Goal: Information Seeking & Learning: Learn about a topic

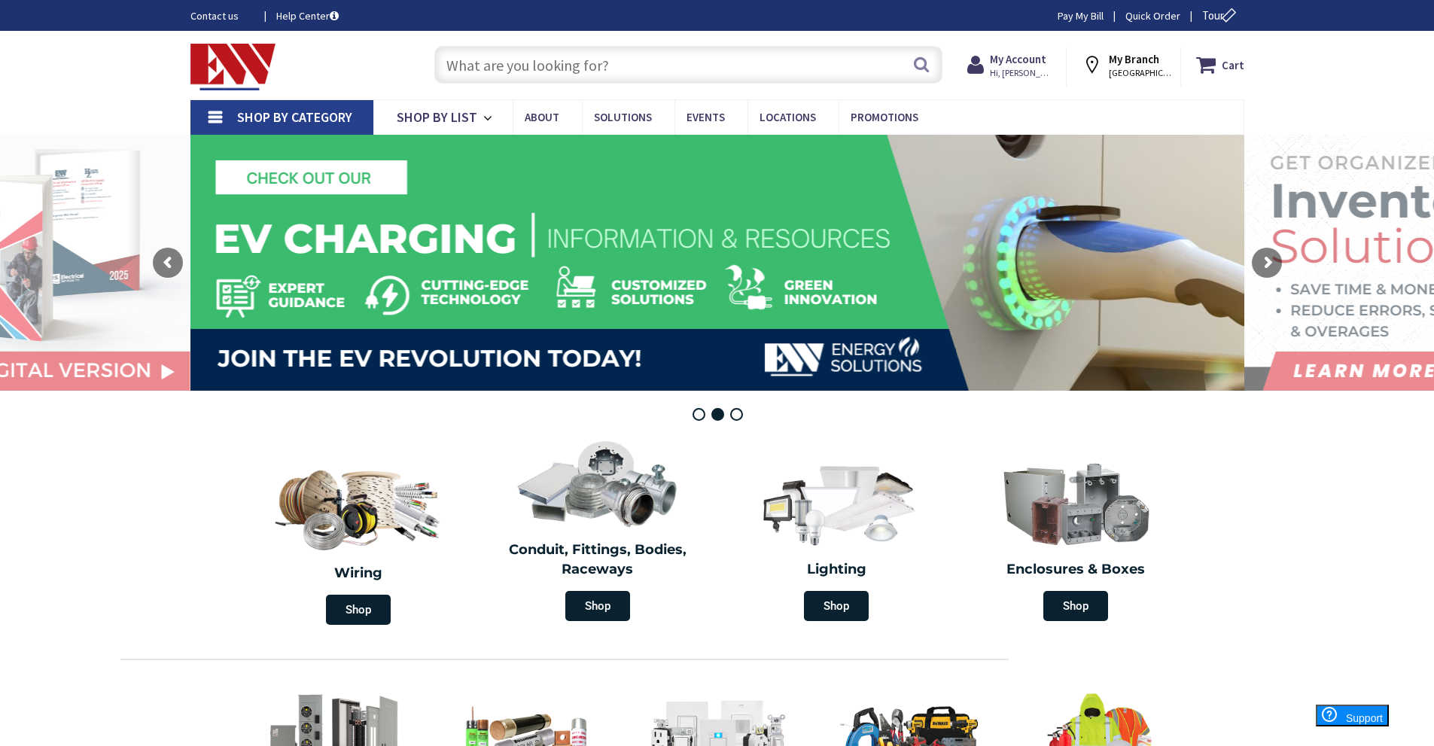
click at [541, 67] on input "text" at bounding box center [688, 65] width 508 height 38
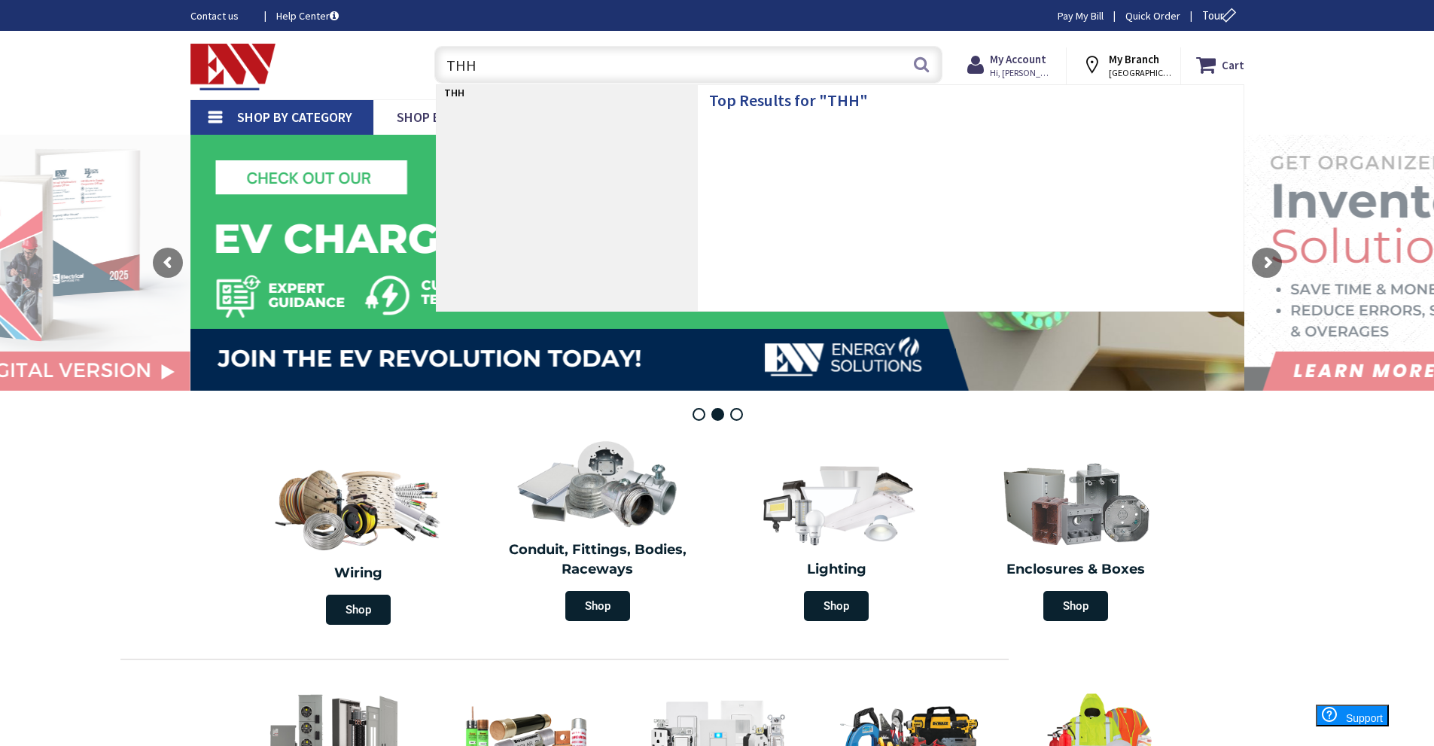
type input "THHN"
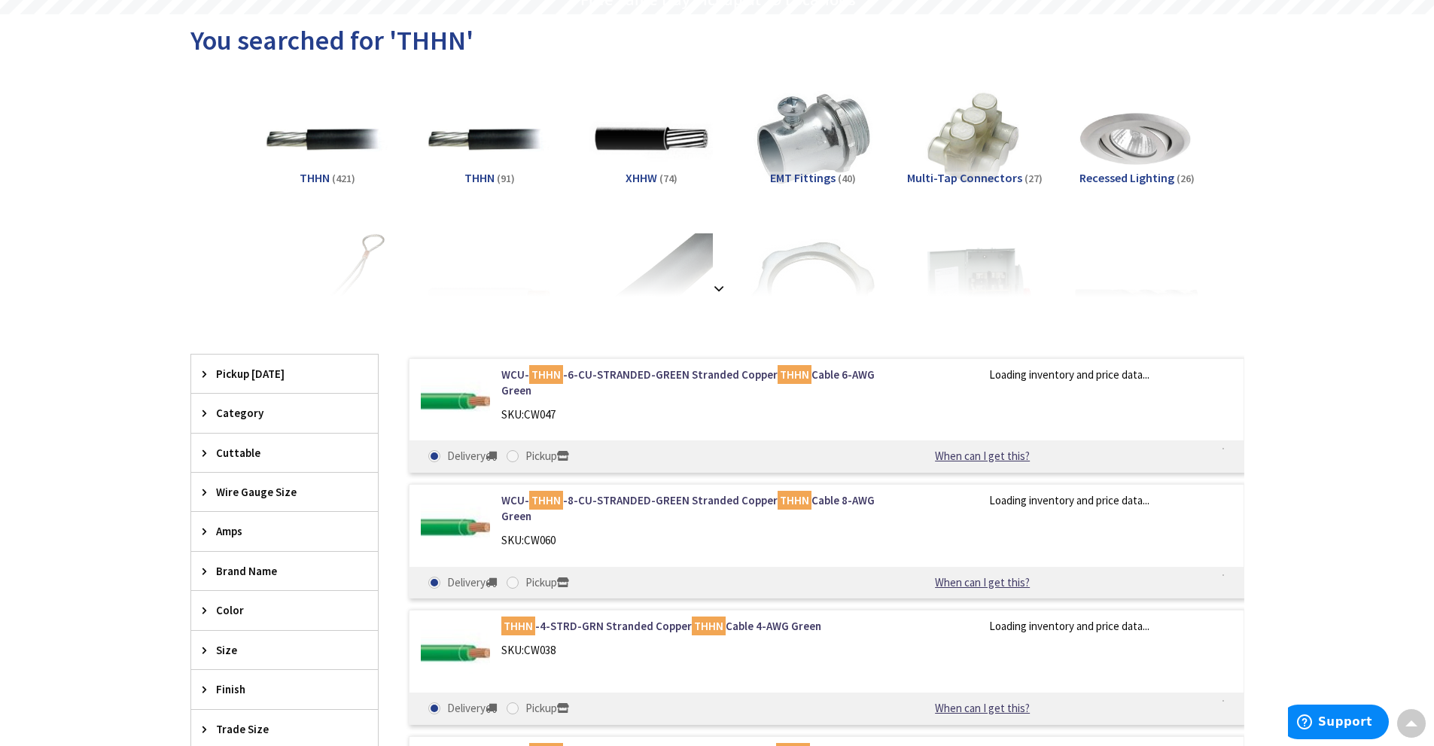
click at [300, 484] on span "Wire Gauge Size" at bounding box center [277, 492] width 123 height 16
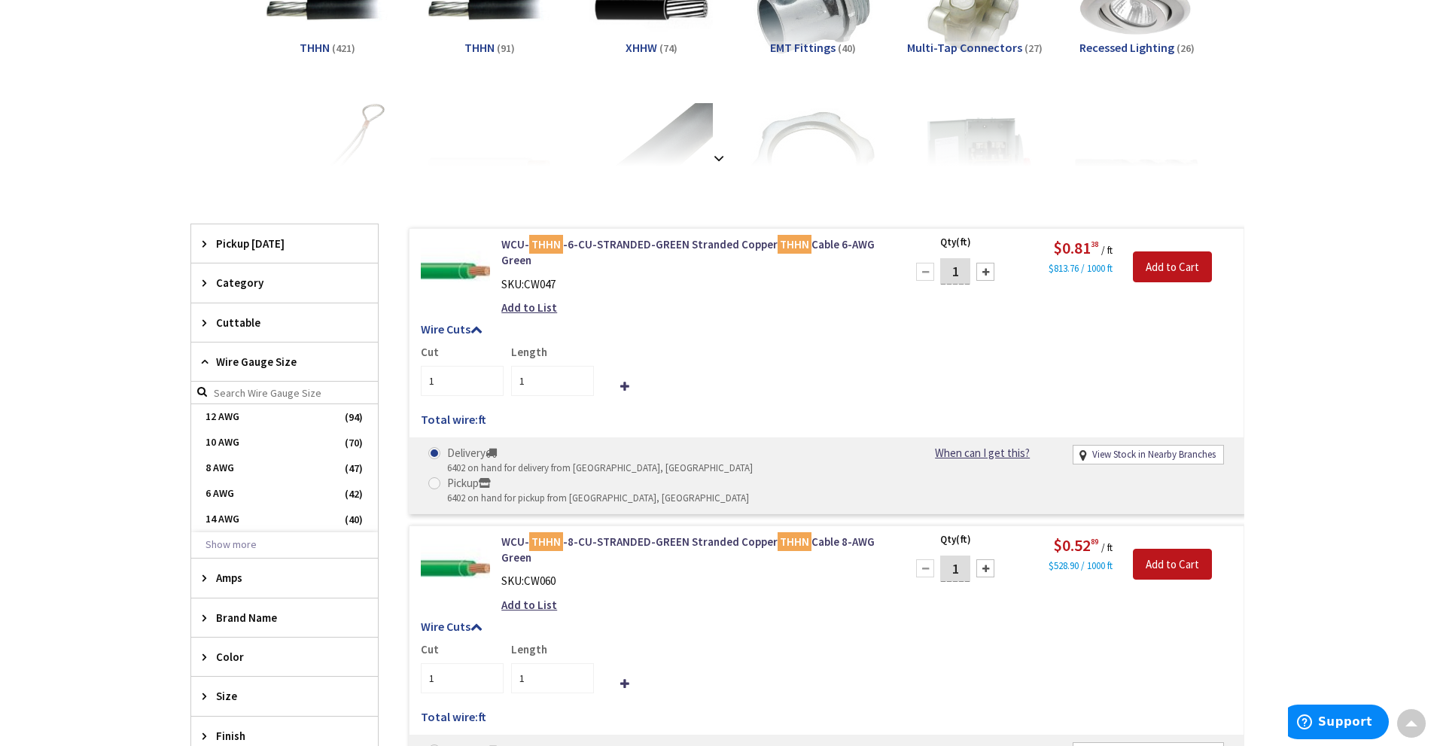
scroll to position [376, 0]
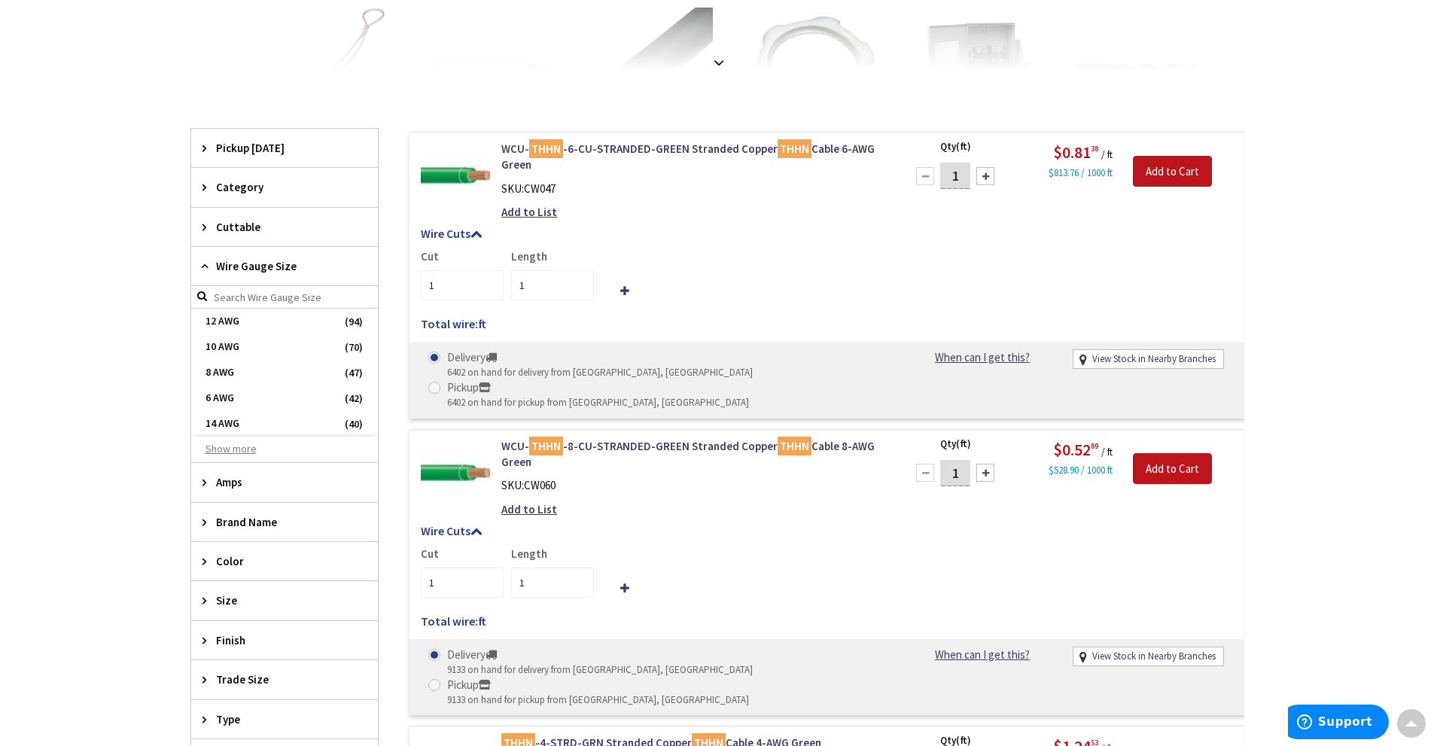
click at [236, 453] on button "Show more" at bounding box center [284, 449] width 187 height 26
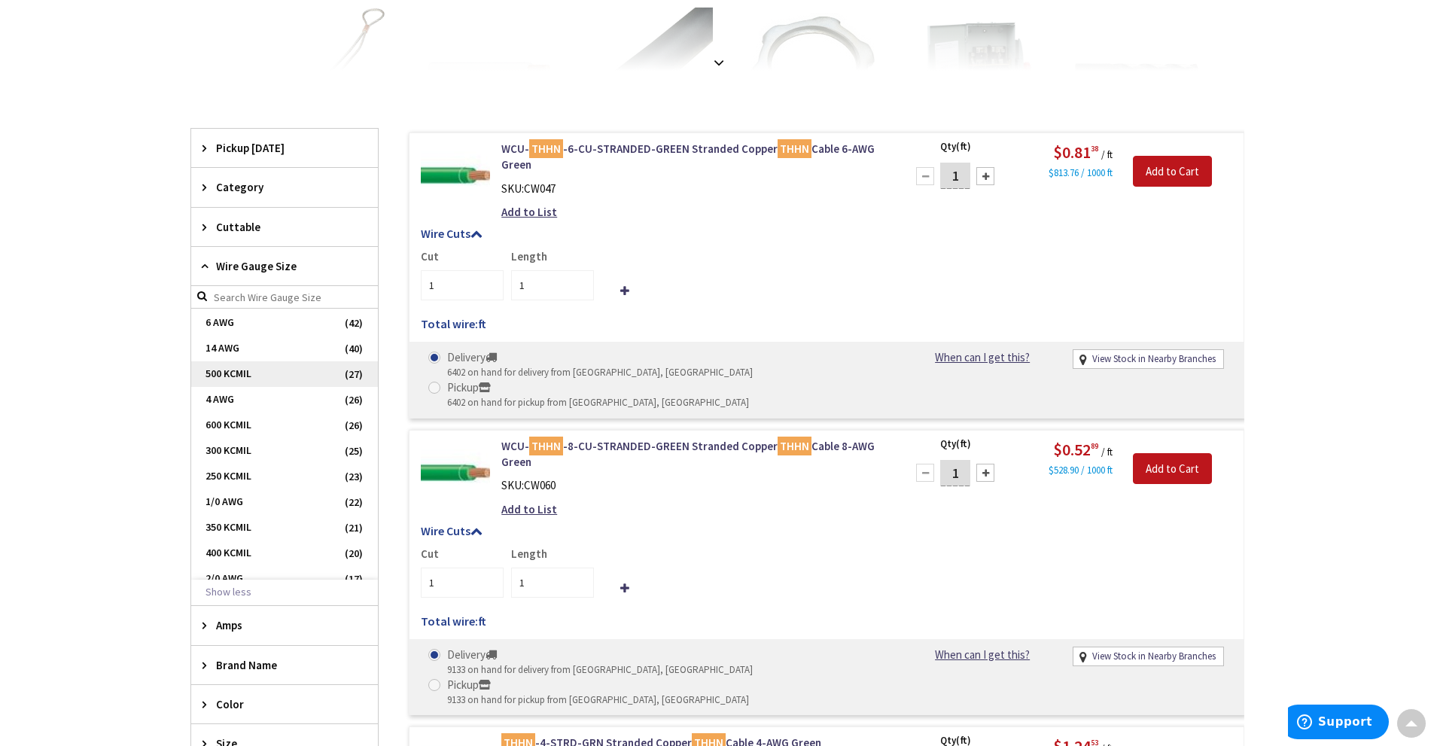
scroll to position [151, 0]
click at [239, 523] on span "3/0 AWG" at bounding box center [284, 529] width 187 height 26
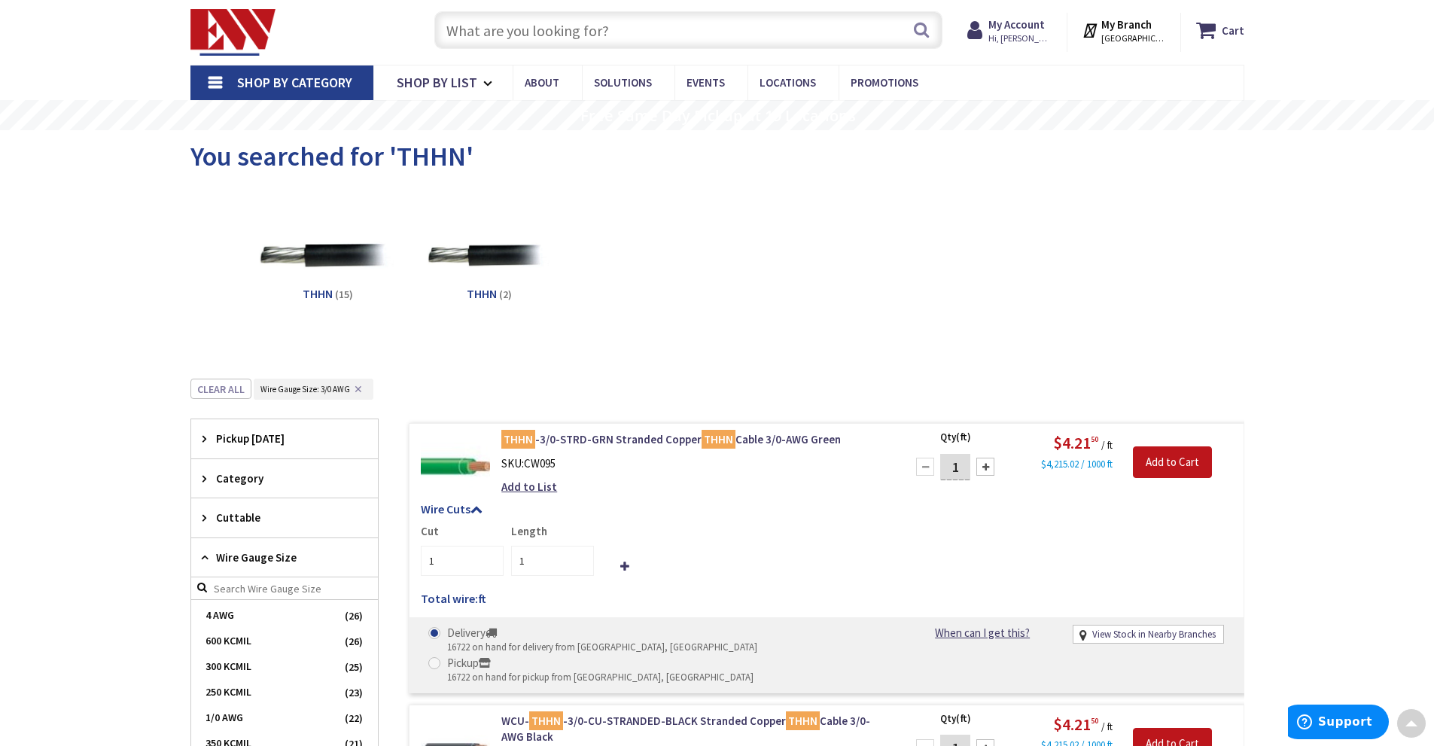
scroll to position [0, 0]
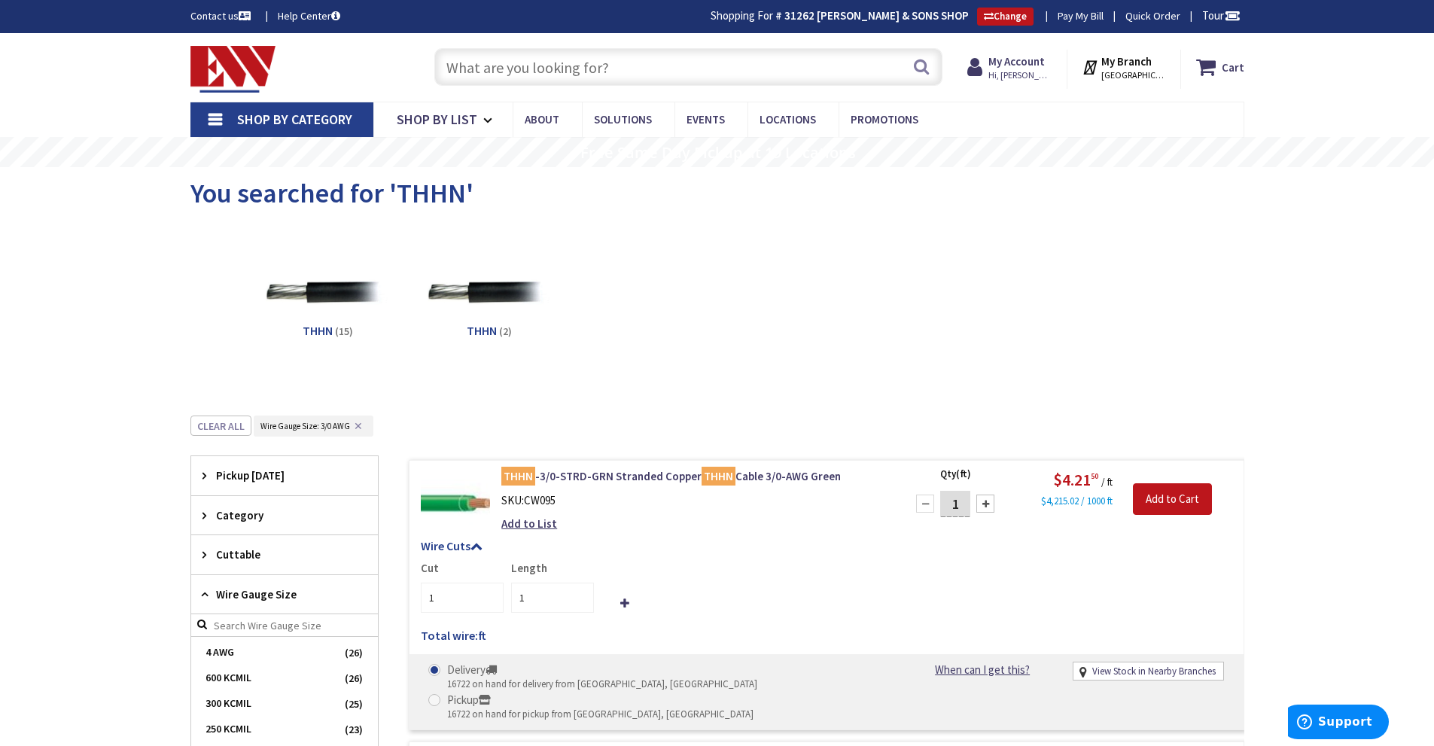
click at [535, 57] on input "text" at bounding box center [688, 67] width 508 height 38
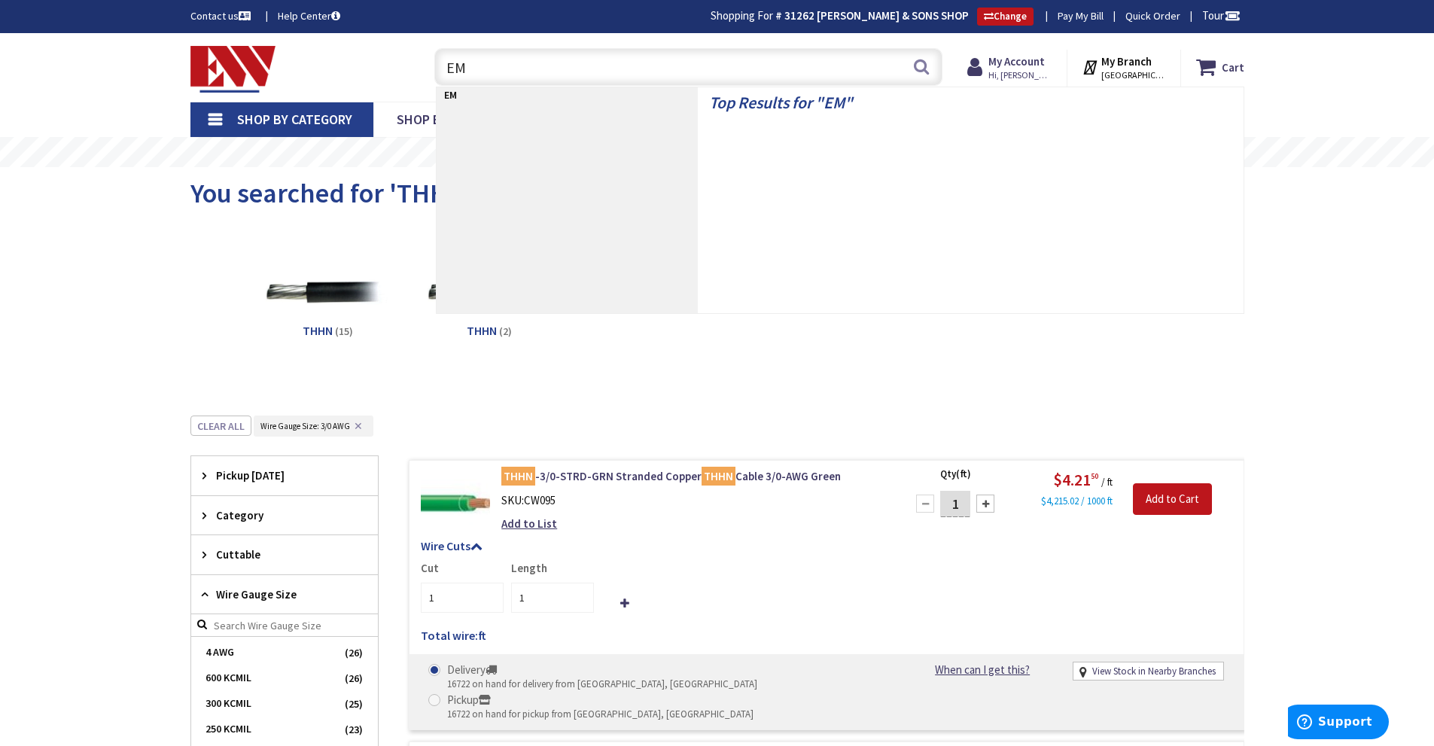
type input "EMT"
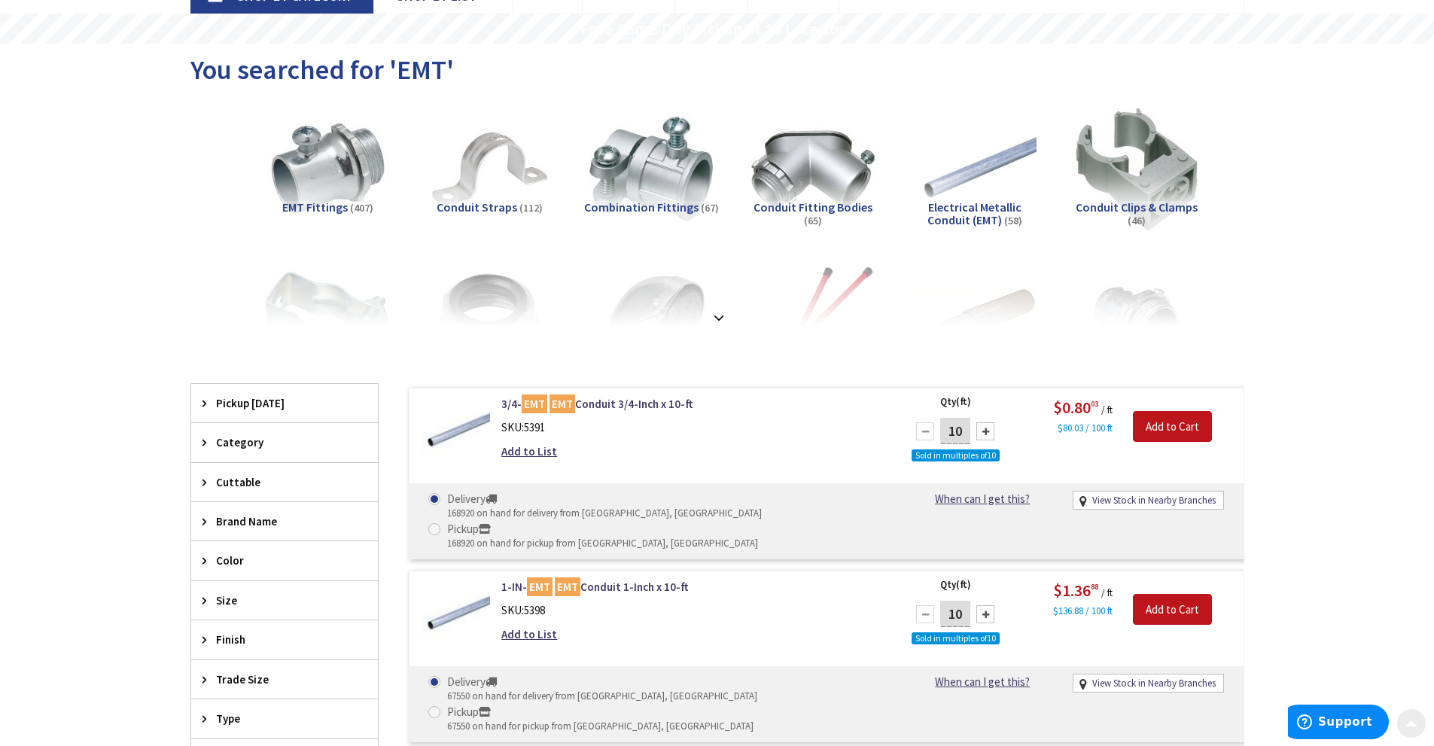
scroll to position [151, 0]
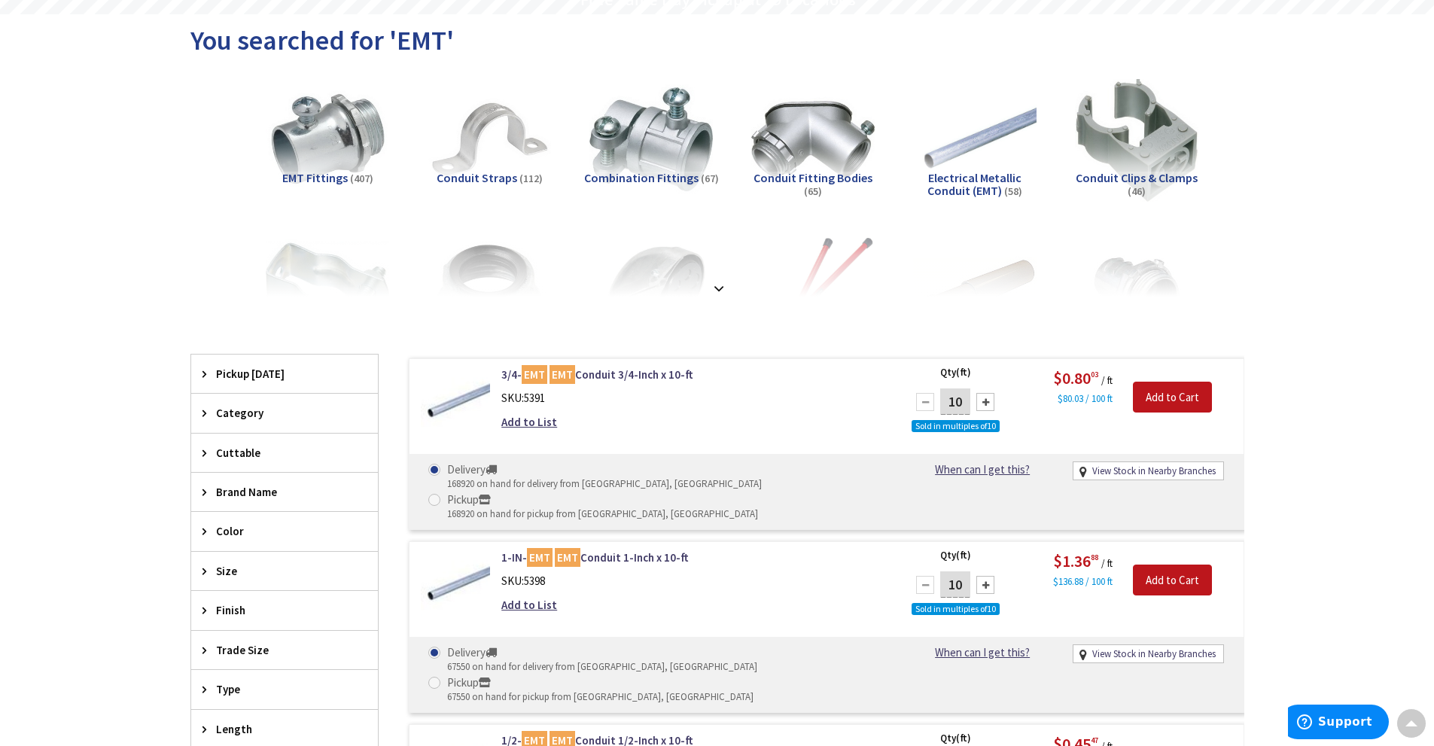
click at [259, 558] on div "Size" at bounding box center [284, 571] width 187 height 38
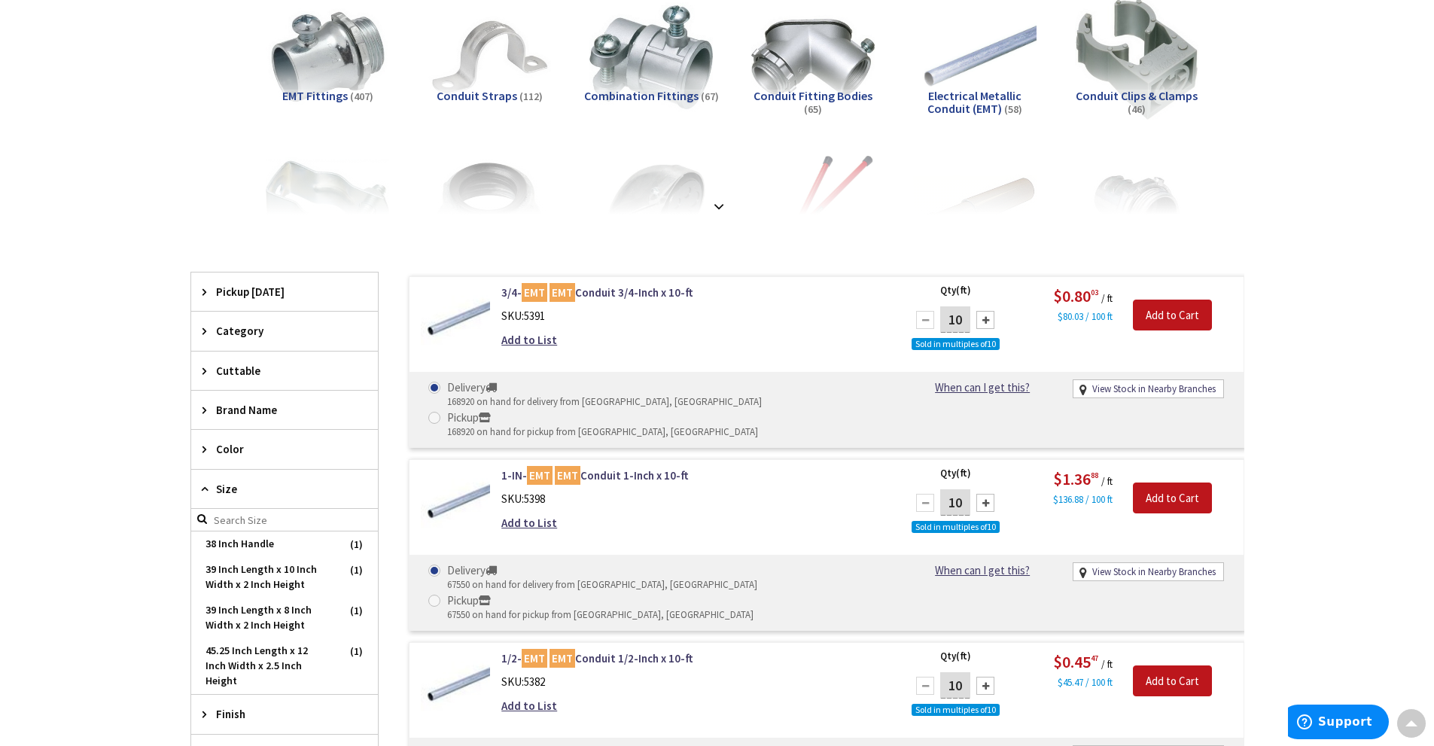
scroll to position [376, 0]
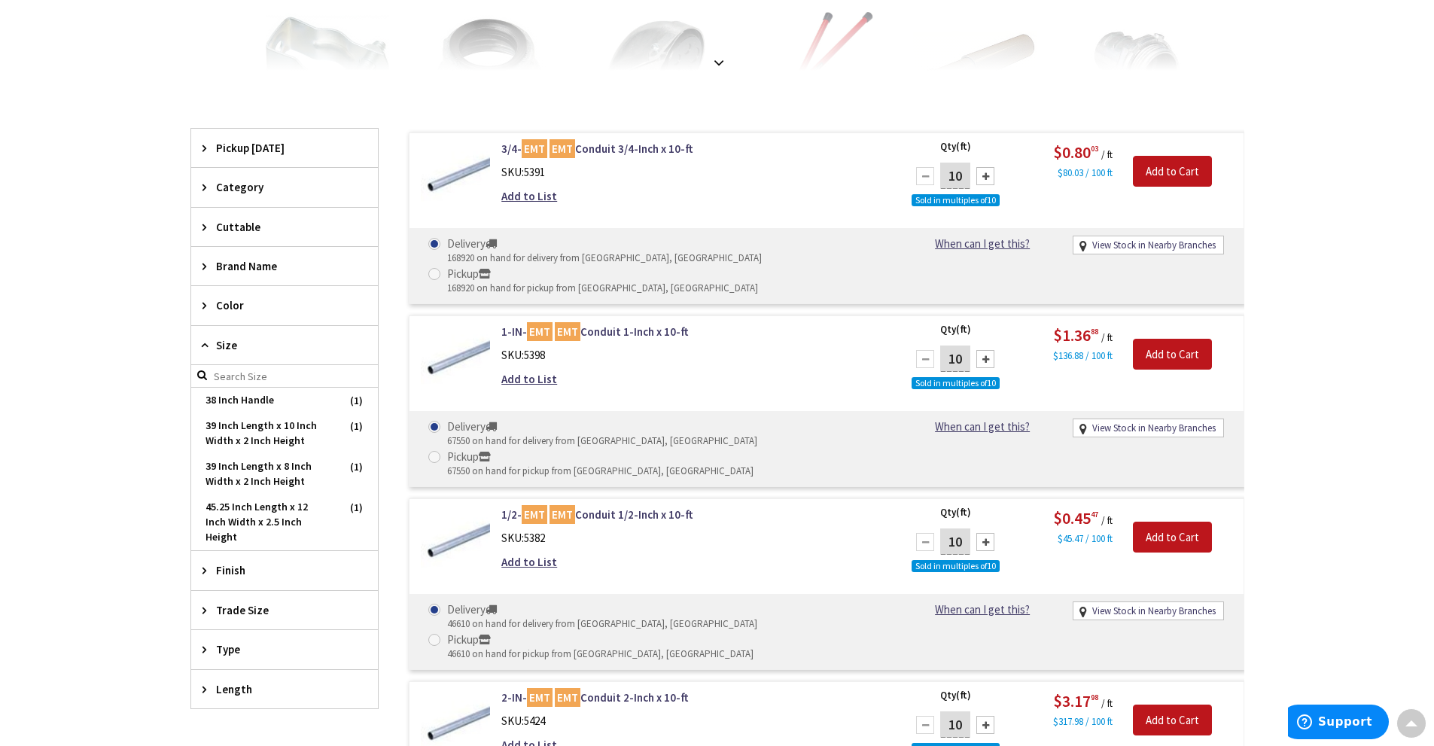
click at [295, 348] on span "Size" at bounding box center [277, 345] width 123 height 16
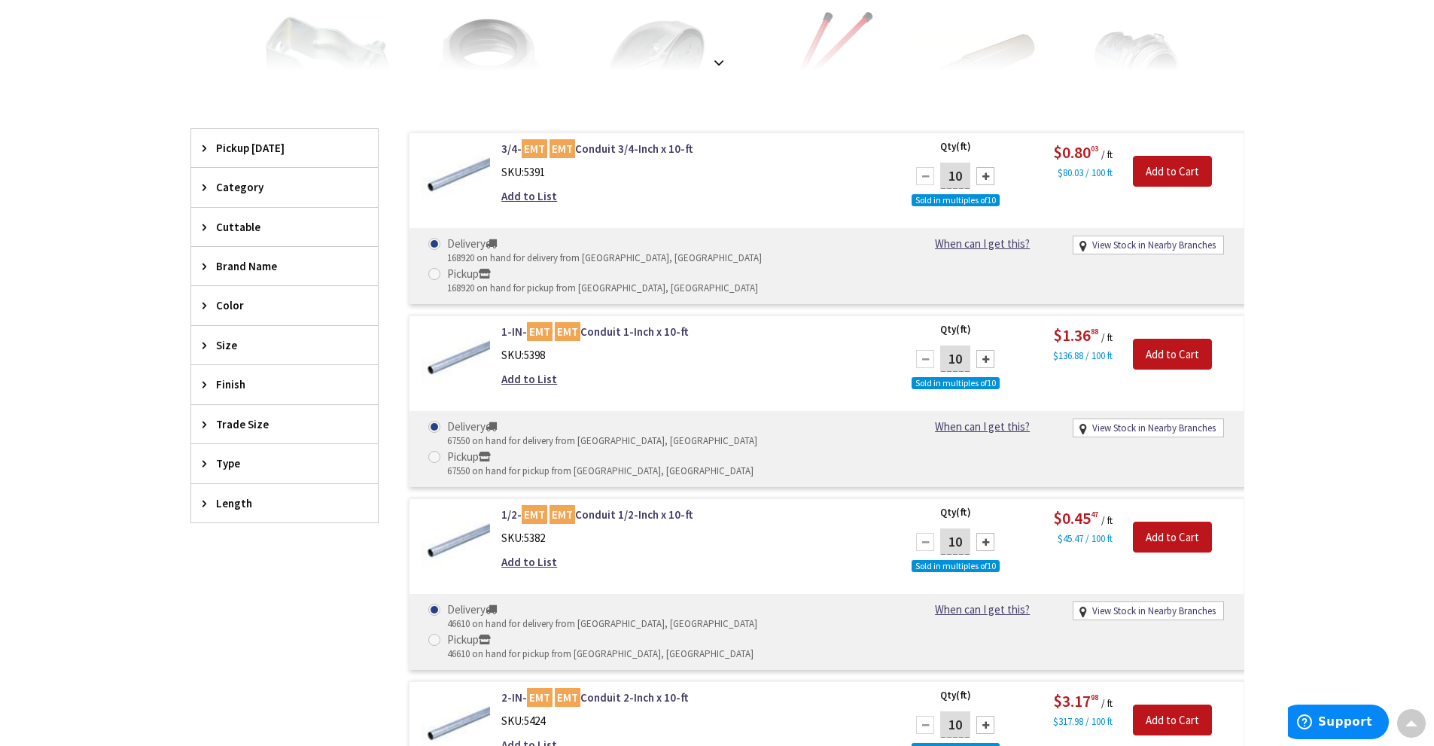
scroll to position [379, 0]
click at [284, 433] on div "Trade Size" at bounding box center [284, 424] width 187 height 38
click at [239, 561] on span "2 Inch" at bounding box center [284, 556] width 187 height 26
